Goal: Information Seeking & Learning: Learn about a topic

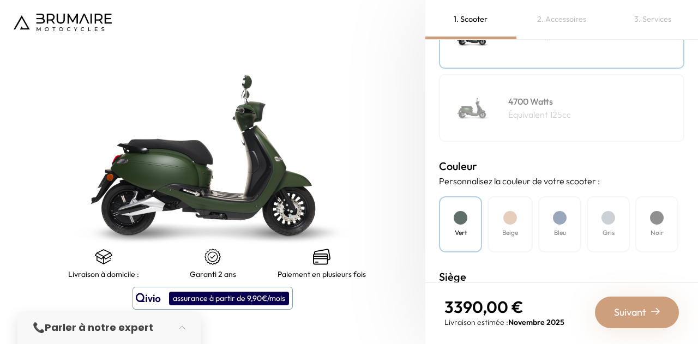
scroll to position [387, 0]
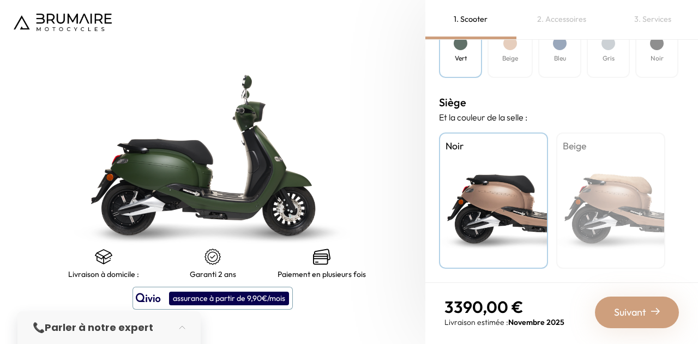
click at [582, 200] on div "Beige" at bounding box center [611, 201] width 109 height 136
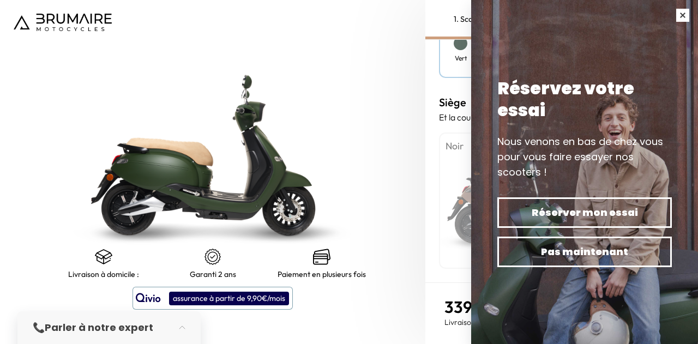
click at [678, 17] on button "button" at bounding box center [683, 15] width 31 height 31
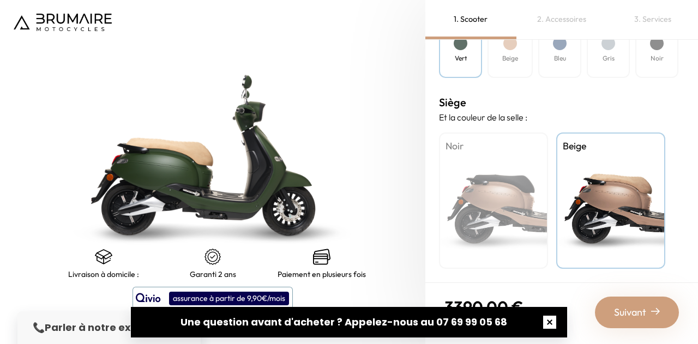
click at [557, 319] on button "button" at bounding box center [550, 322] width 35 height 35
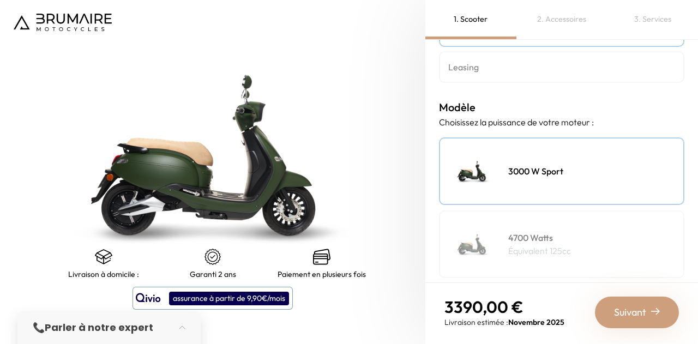
scroll to position [0, 0]
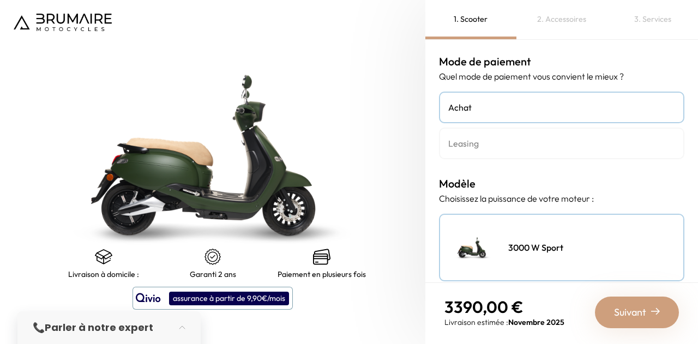
click at [580, 15] on div "2. Accessoires" at bounding box center [562, 19] width 91 height 39
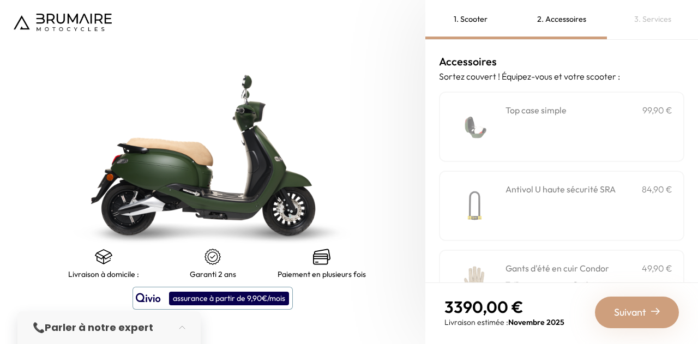
click at [648, 17] on div "3. Services" at bounding box center [652, 19] width 91 height 39
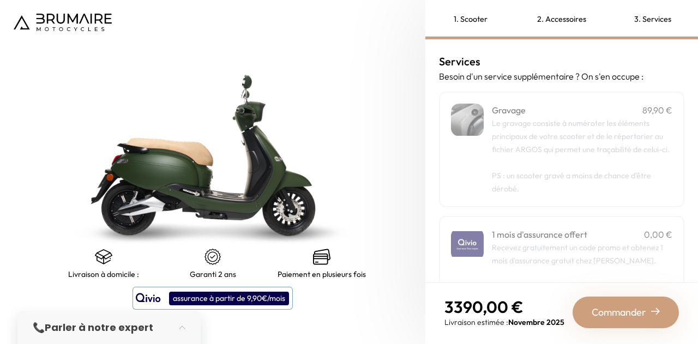
click at [562, 18] on div "2. Accessoires" at bounding box center [562, 19] width 91 height 39
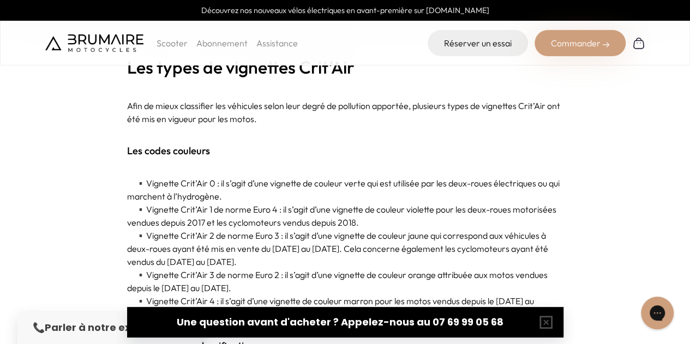
scroll to position [1643, 0]
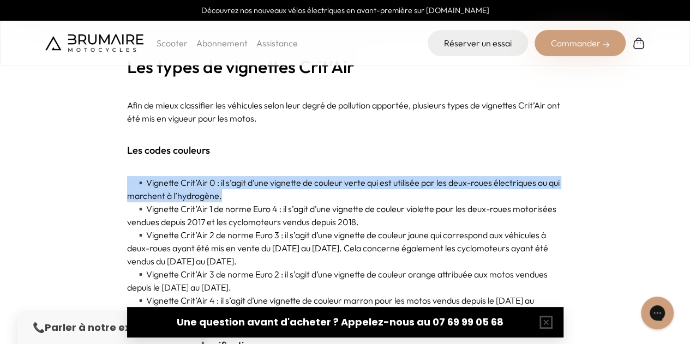
drag, startPoint x: 219, startPoint y: 121, endPoint x: 326, endPoint y: 137, distance: 108.2
click at [326, 176] on p "▪️ Vignette Crit’Air 0 : il s’agit d’une vignette de couleur verte qui est util…" at bounding box center [345, 189] width 437 height 26
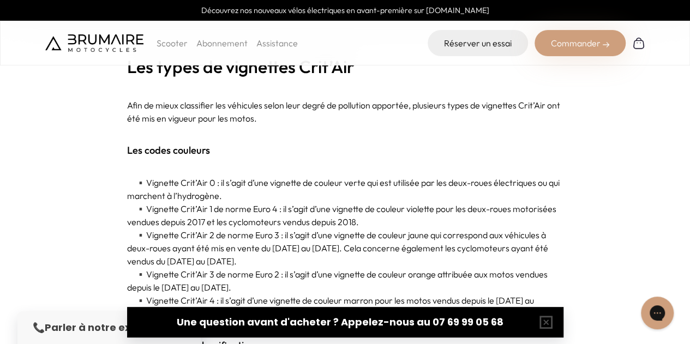
click at [326, 176] on p "▪️ Vignette Crit’Air 0 : il s’agit d’une vignette de couleur verte qui est util…" at bounding box center [345, 189] width 437 height 26
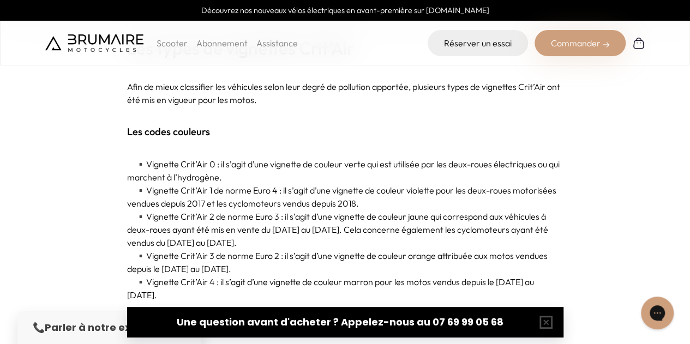
scroll to position [1662, 0]
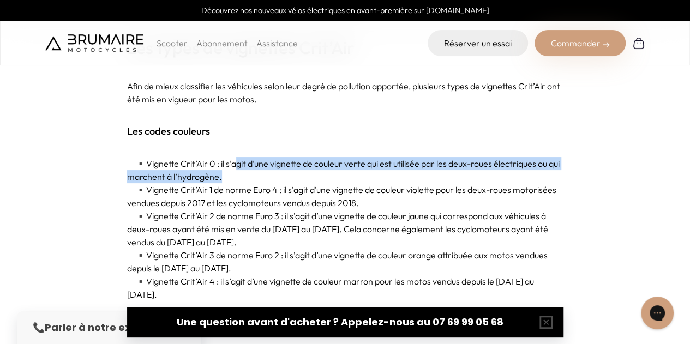
drag, startPoint x: 241, startPoint y: 110, endPoint x: 347, endPoint y: 121, distance: 107.0
click at [347, 157] on p "▪️ Vignette Crit’Air 0 : il s’agit d’une vignette de couleur verte qui est util…" at bounding box center [345, 170] width 437 height 26
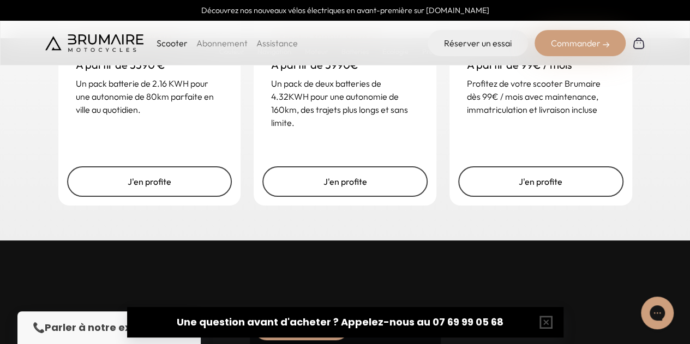
scroll to position [2768, 0]
